Goal: Transaction & Acquisition: Purchase product/service

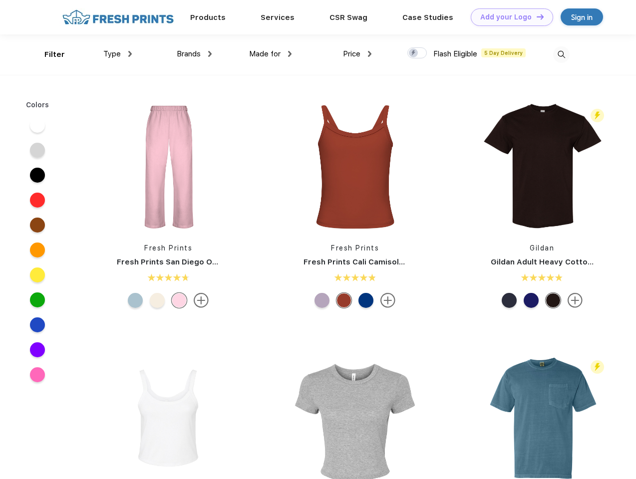
click at [508, 17] on link "Add your Logo Design Tool" at bounding box center [512, 16] width 82 height 17
click at [0, 0] on div "Design Tool" at bounding box center [0, 0] width 0 height 0
click at [536, 16] on link "Add your Logo Design Tool" at bounding box center [512, 16] width 82 height 17
click at [48, 54] on div "Filter" at bounding box center [54, 54] width 20 height 11
click at [118, 54] on span "Type" at bounding box center [111, 53] width 17 height 9
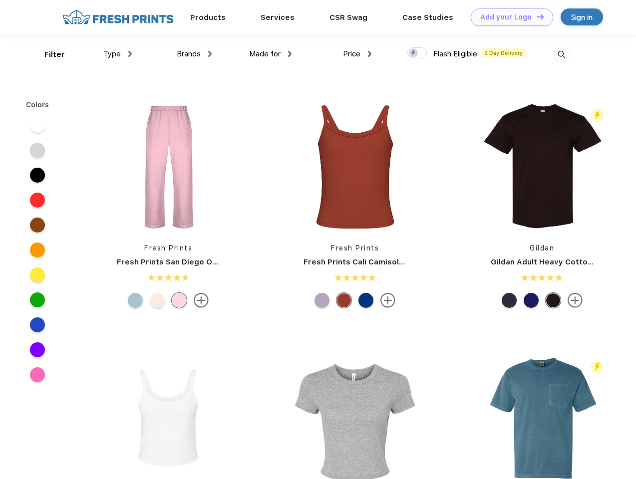
click at [194, 54] on span "Brands" at bounding box center [189, 53] width 24 height 9
click at [271, 54] on span "Made for" at bounding box center [264, 53] width 31 height 9
click at [358, 54] on span "Price" at bounding box center [351, 53] width 17 height 9
click at [418, 53] on div at bounding box center [417, 52] width 19 height 11
click at [414, 53] on input "checkbox" at bounding box center [411, 50] width 6 height 6
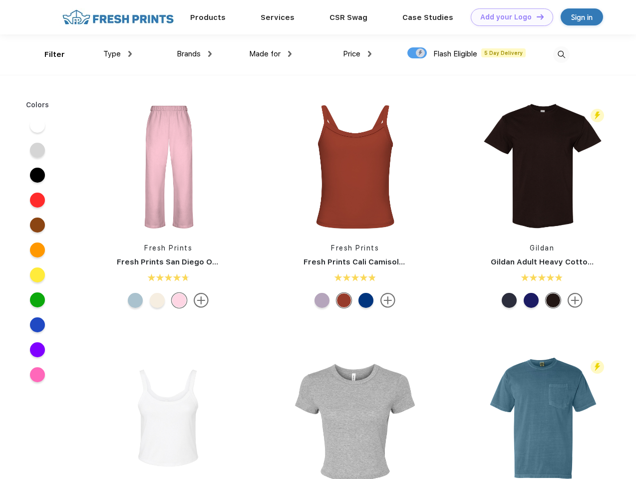
click at [561, 54] on img at bounding box center [561, 54] width 16 height 16
